Goal: Book appointment/travel/reservation

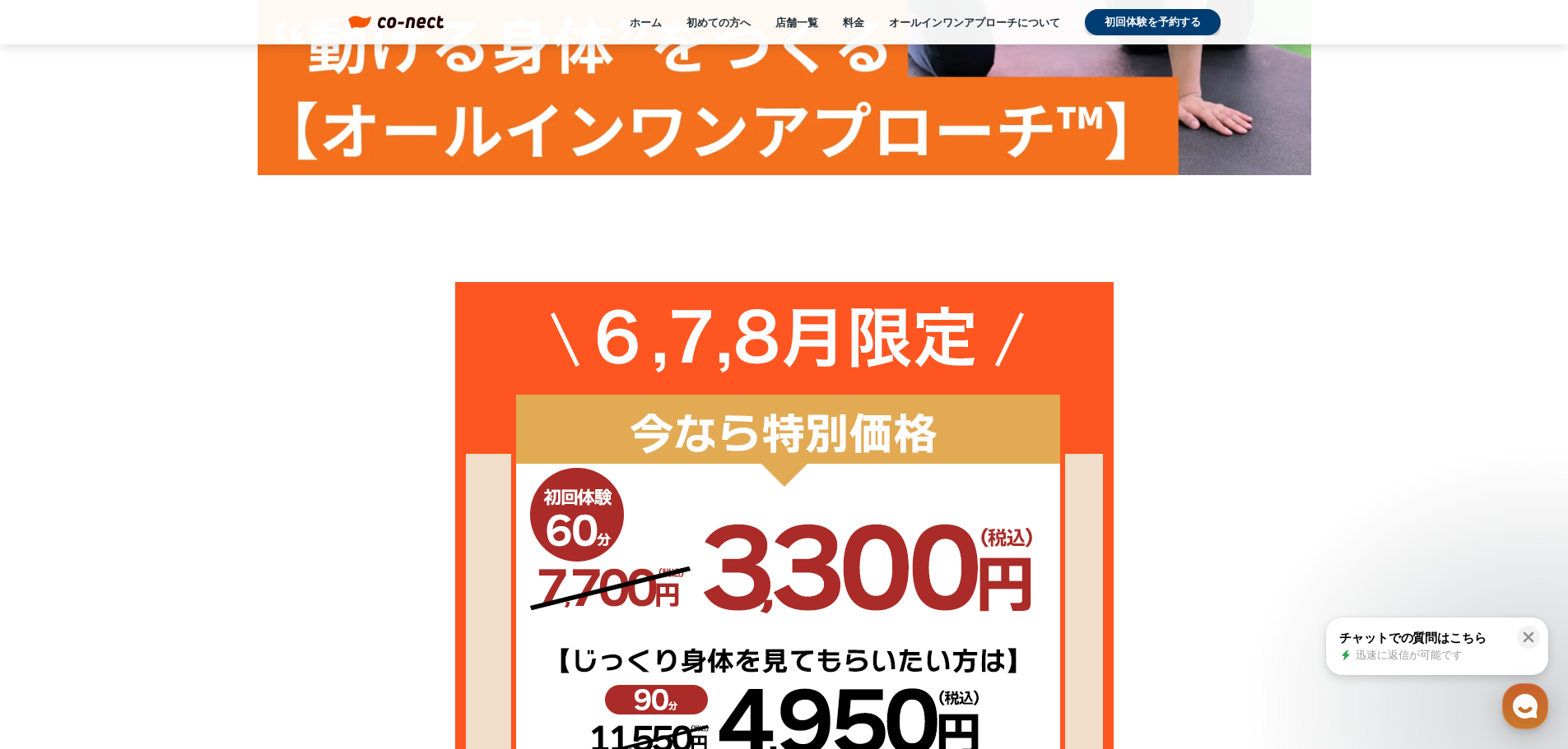
scroll to position [329, 0]
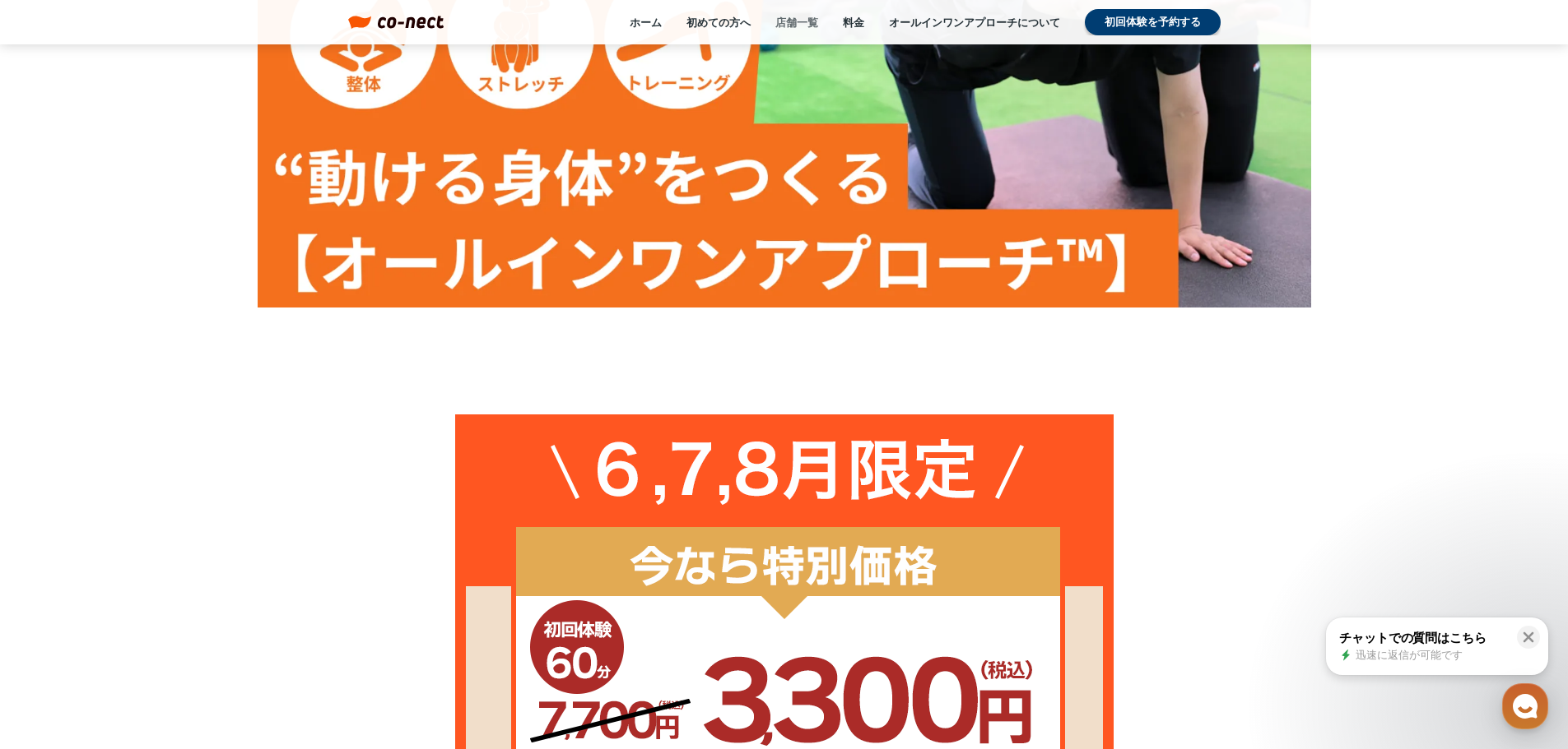
click at [789, 27] on link "店舗一覧" at bounding box center [797, 23] width 43 height 15
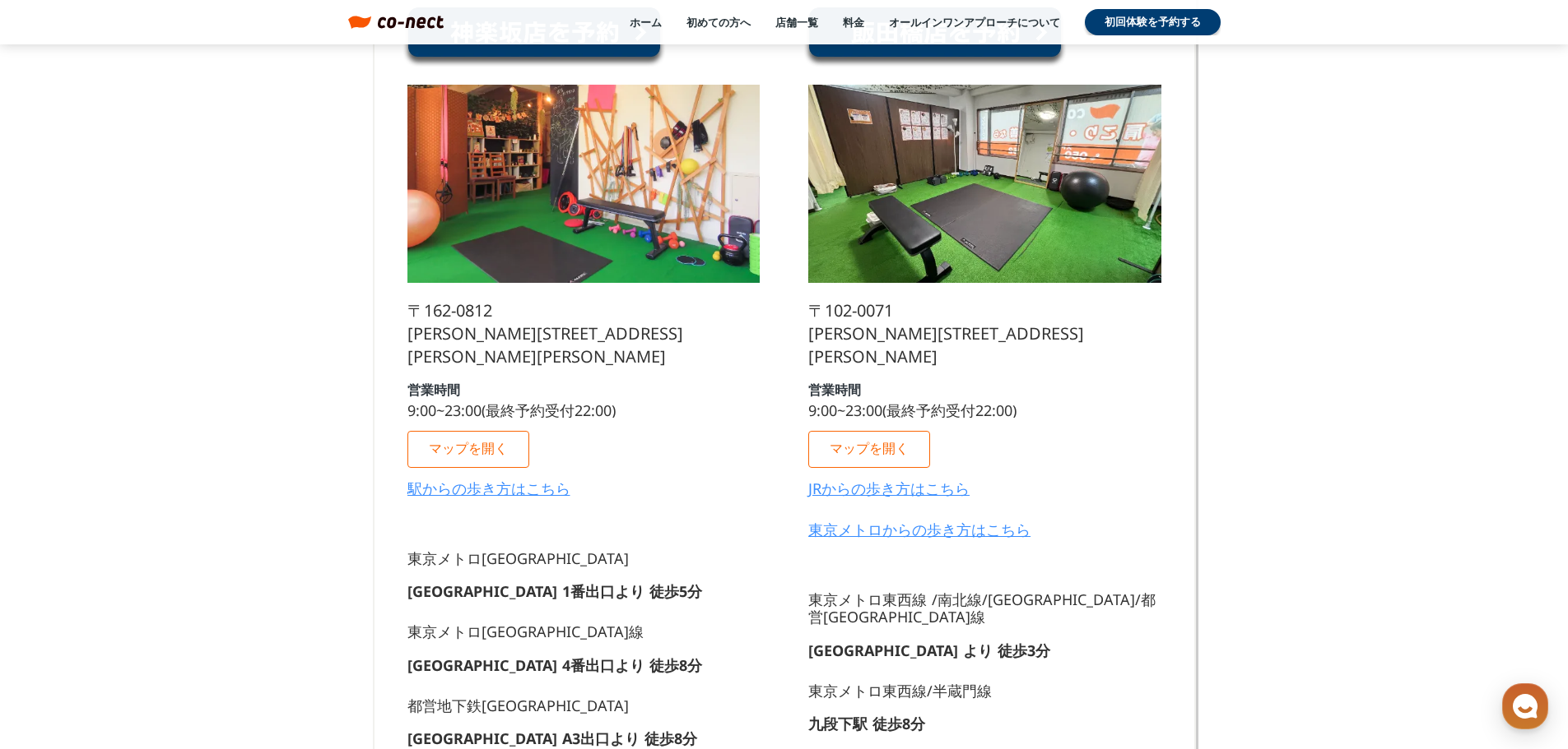
scroll to position [438, 0]
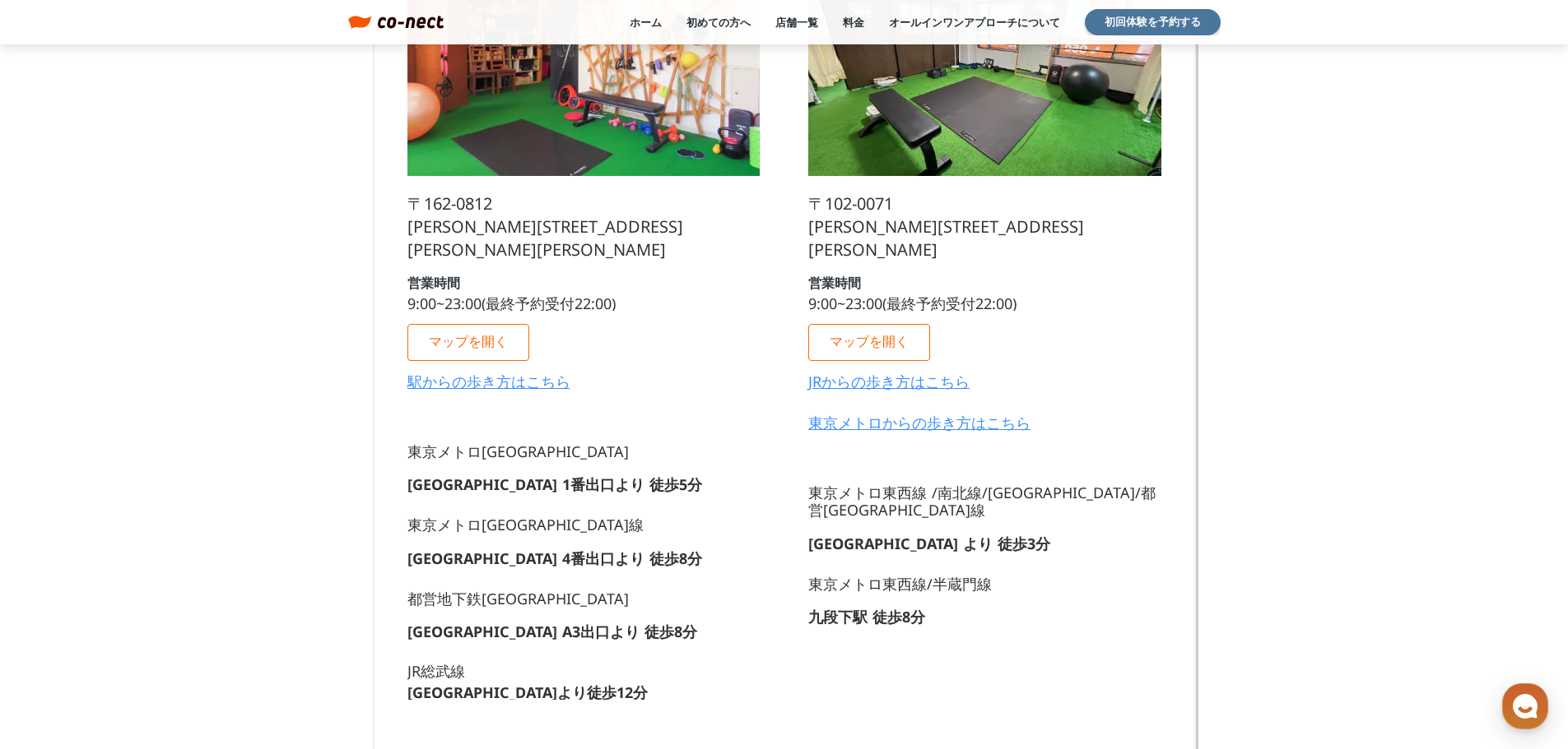
click at [1176, 21] on link "初回体験を予約する" at bounding box center [1152, 22] width 136 height 26
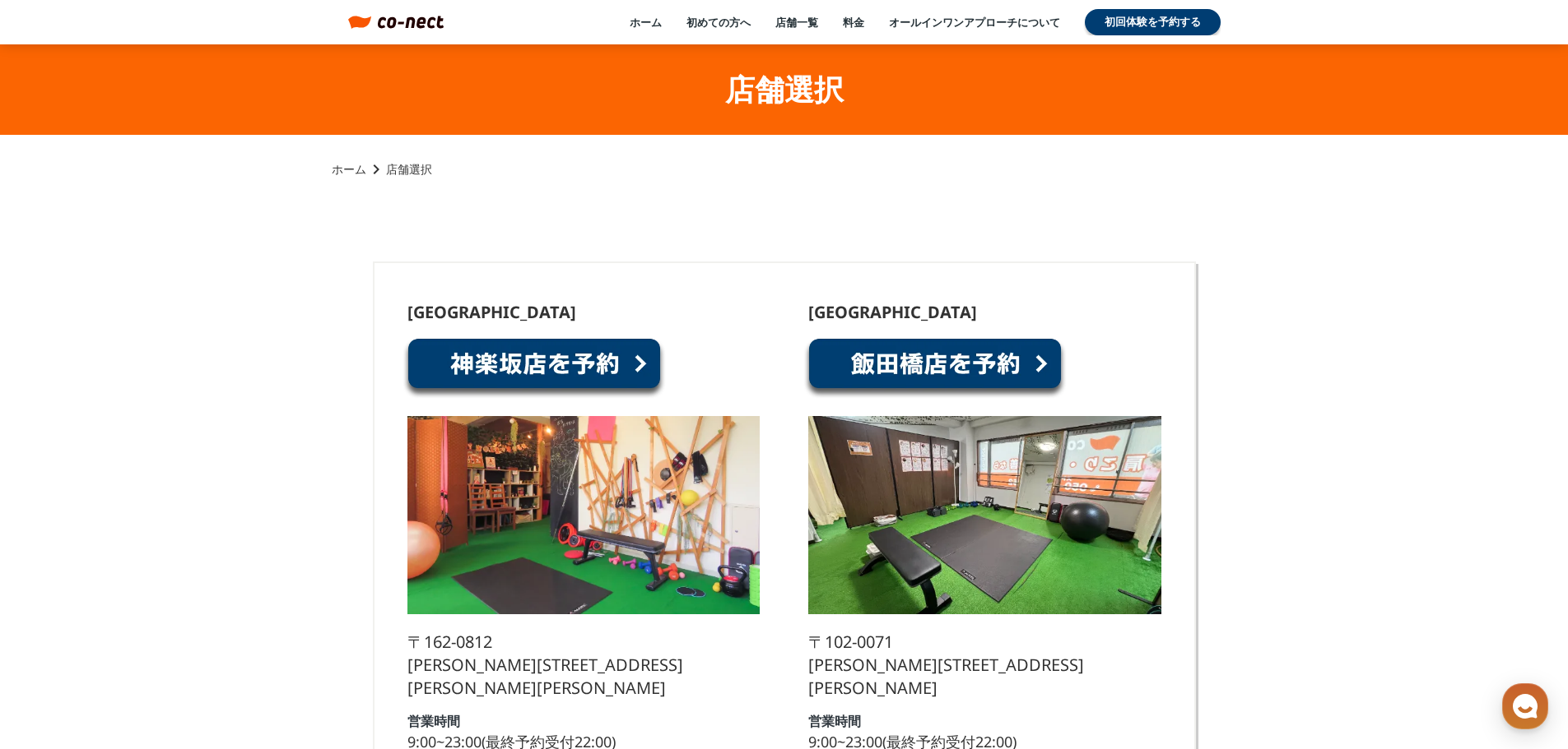
click at [525, 357] on link at bounding box center [534, 369] width 264 height 62
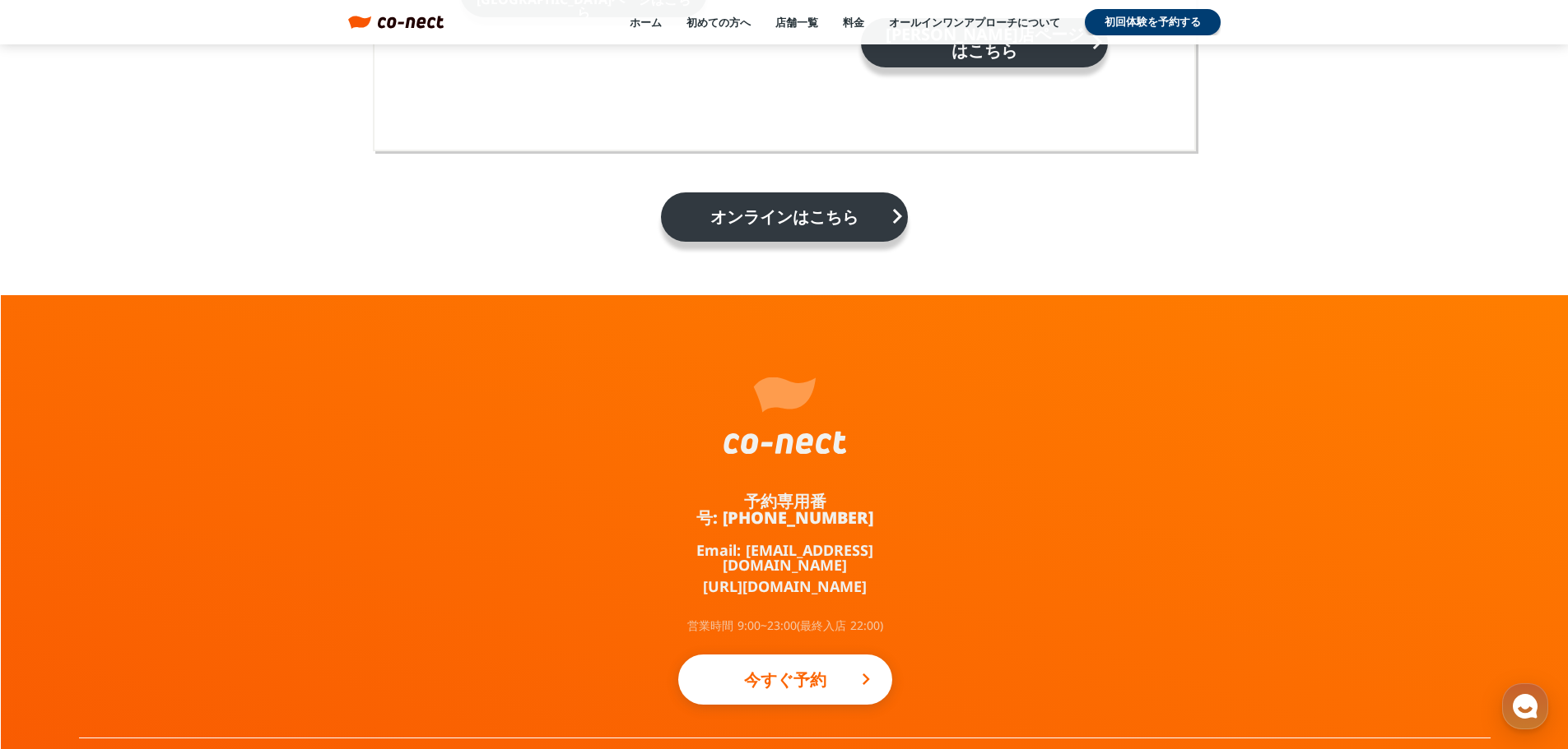
scroll to position [2836, 0]
